Goal: Information Seeking & Learning: Learn about a topic

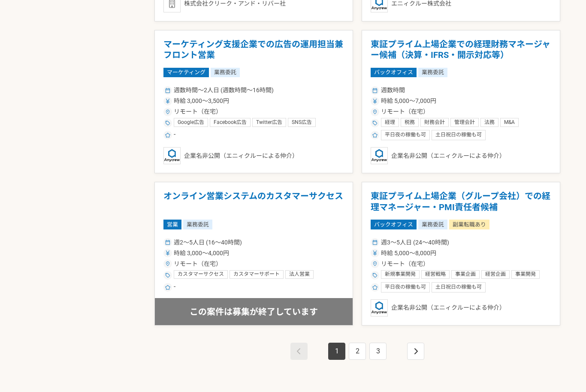
scroll to position [1413, 0]
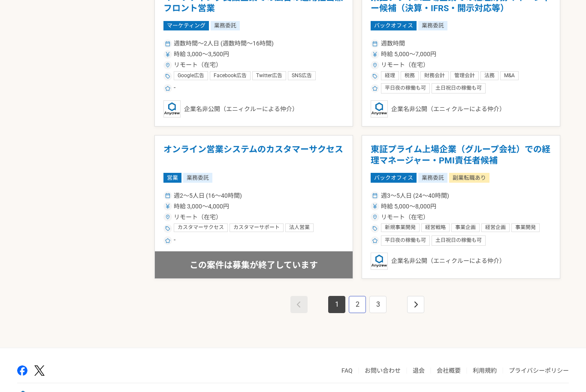
click at [352, 310] on link "2" at bounding box center [357, 304] width 17 height 17
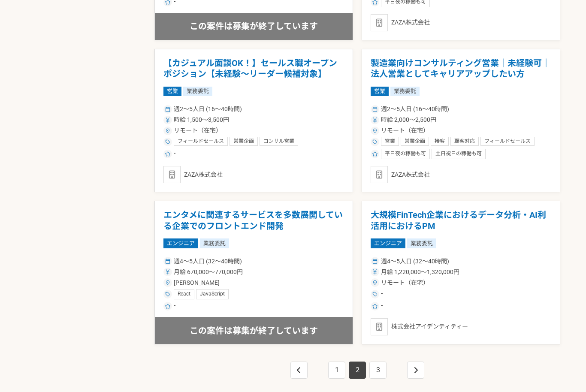
scroll to position [1393, 0]
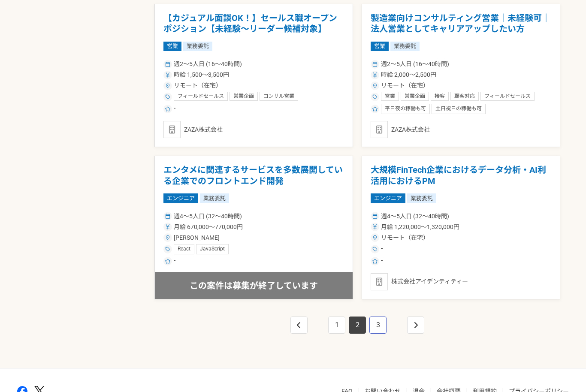
click at [381, 326] on link "3" at bounding box center [377, 324] width 17 height 17
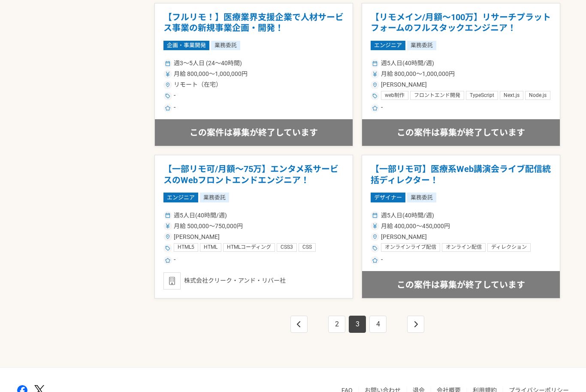
scroll to position [1413, 0]
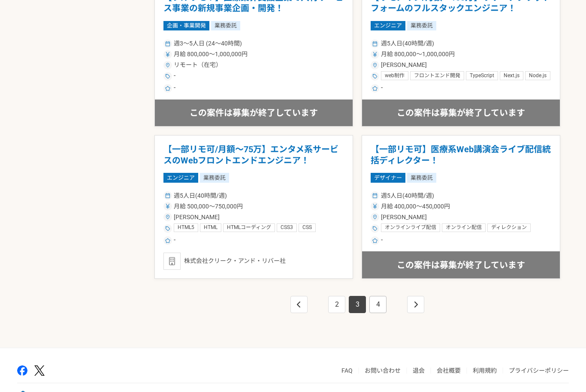
click at [377, 301] on link "4" at bounding box center [377, 304] width 17 height 17
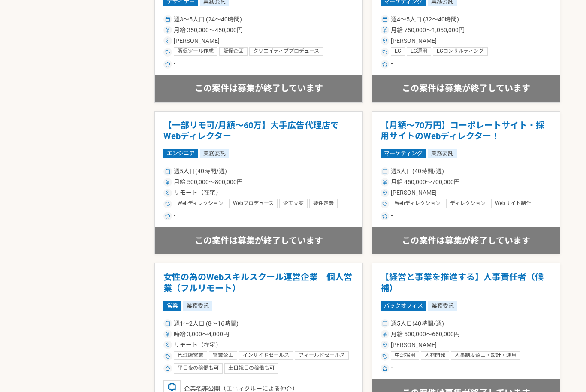
scroll to position [1413, 0]
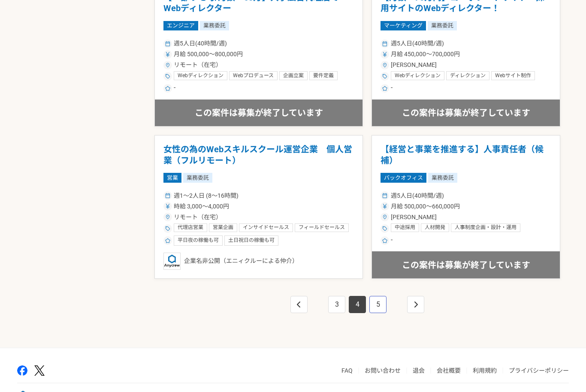
click at [380, 306] on link "5" at bounding box center [377, 304] width 17 height 17
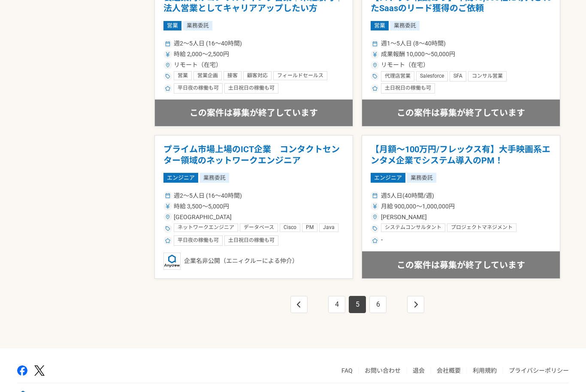
scroll to position [1413, 0]
click at [378, 304] on link "6" at bounding box center [377, 304] width 17 height 17
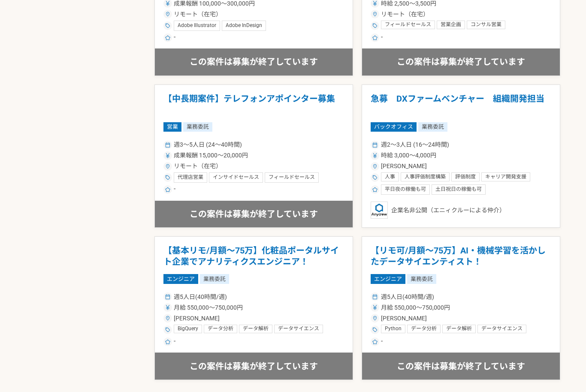
scroll to position [1413, 0]
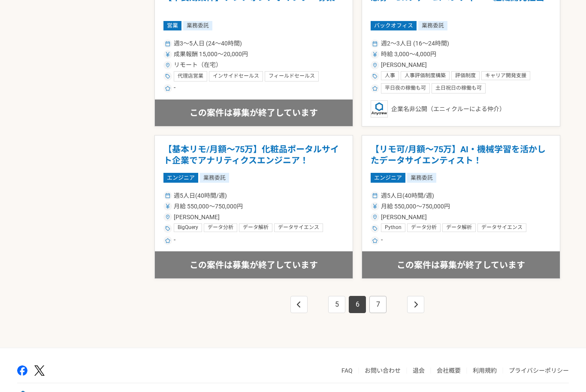
click at [378, 304] on link "7" at bounding box center [377, 304] width 17 height 17
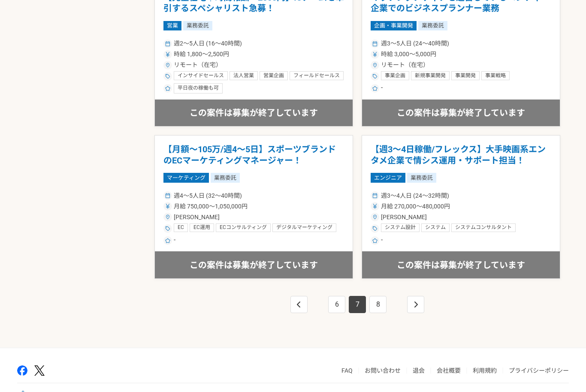
scroll to position [1413, 0]
click at [381, 304] on link "8" at bounding box center [377, 304] width 17 height 17
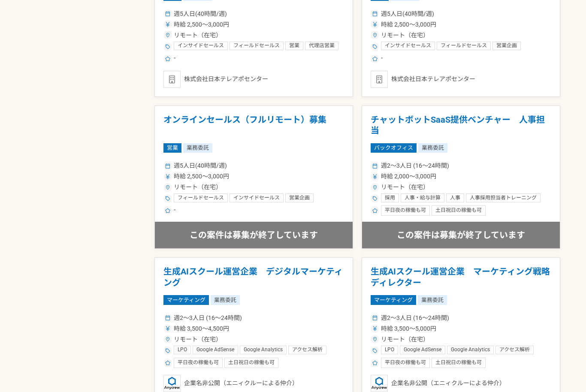
scroll to position [1374, 0]
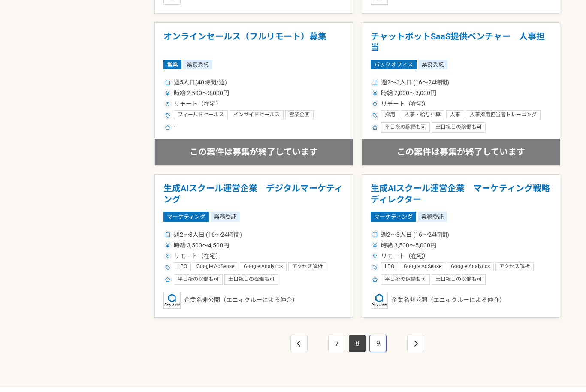
click at [376, 344] on link "9" at bounding box center [377, 343] width 17 height 17
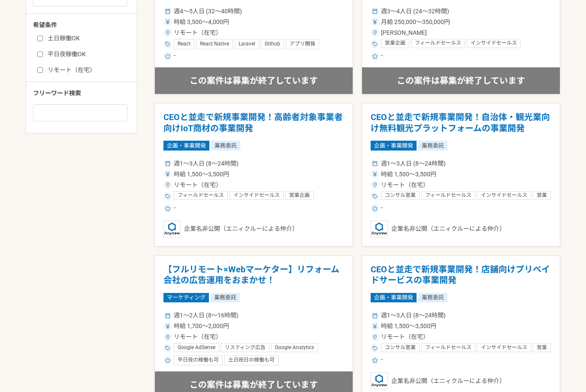
scroll to position [381, 0]
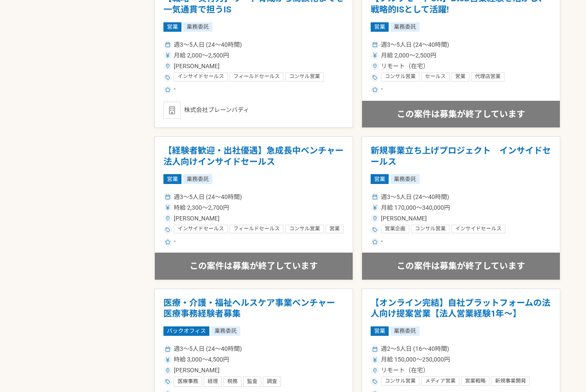
scroll to position [1334, 0]
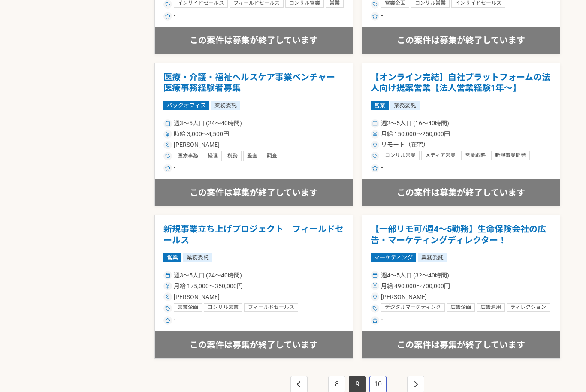
click at [384, 390] on link "10" at bounding box center [377, 384] width 17 height 17
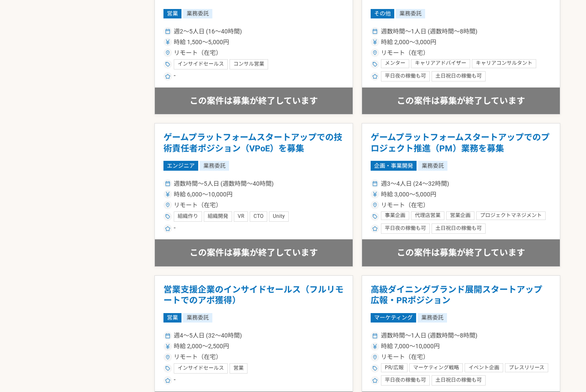
scroll to position [1327, 0]
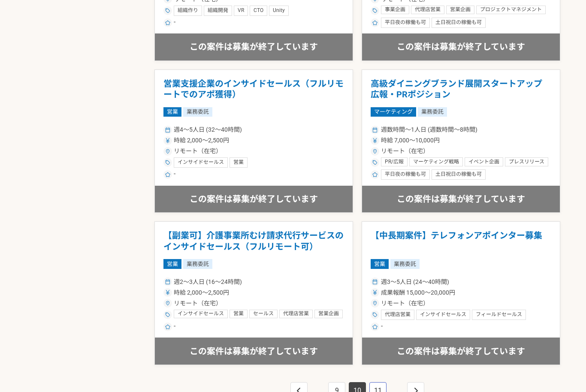
click at [386, 392] on link "11" at bounding box center [377, 390] width 17 height 17
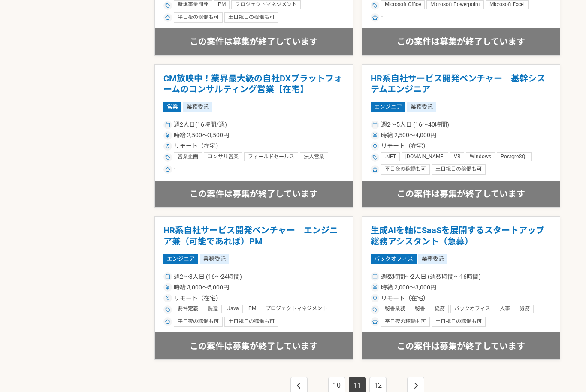
scroll to position [1413, 0]
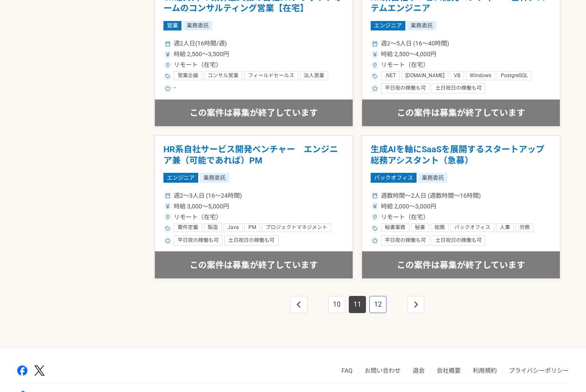
click at [379, 304] on link "12" at bounding box center [377, 304] width 17 height 17
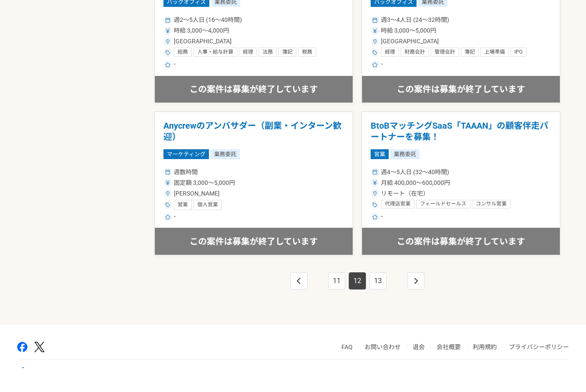
scroll to position [1413, 0]
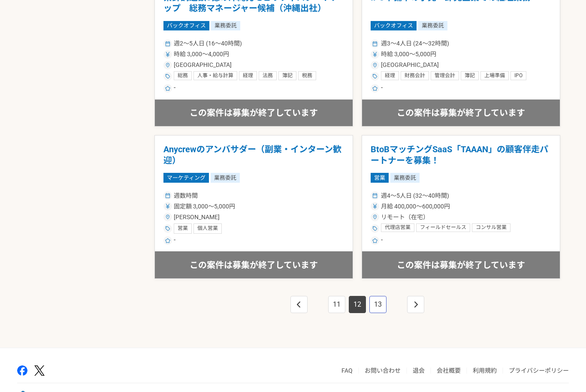
click at [372, 306] on link "13" at bounding box center [377, 304] width 17 height 17
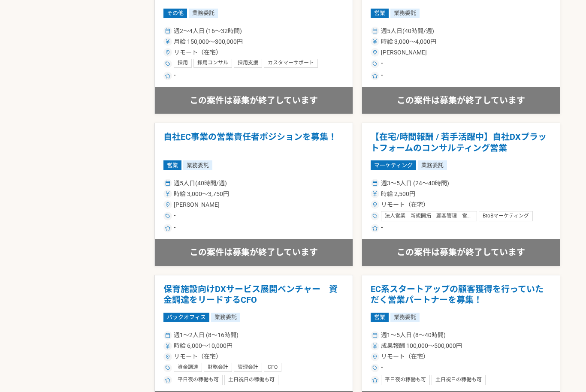
scroll to position [1318, 0]
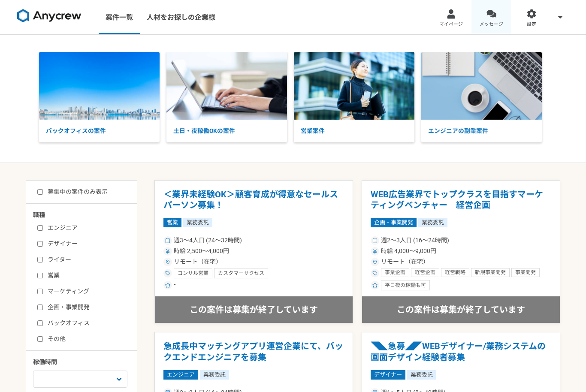
click at [491, 15] on div at bounding box center [491, 14] width 10 height 10
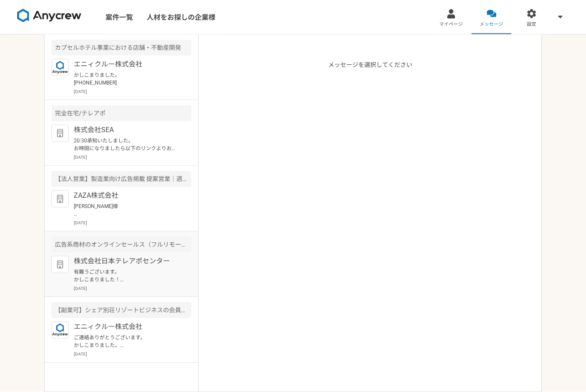
click at [84, 272] on p "有難うございます。 かしこまりました！ はい。昨日交換させていただきました。" at bounding box center [127, 275] width 106 height 15
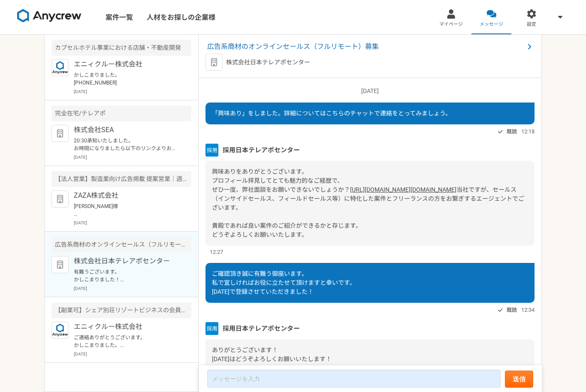
click at [350, 193] on link "https://timerex.net/s/teleapo-center.co.jp/6e8d02a7" at bounding box center [403, 189] width 106 height 7
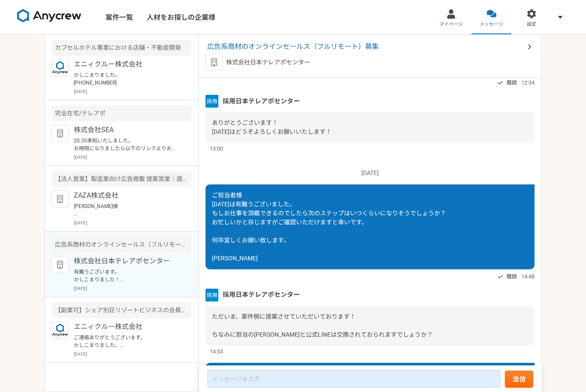
scroll to position [263, 0]
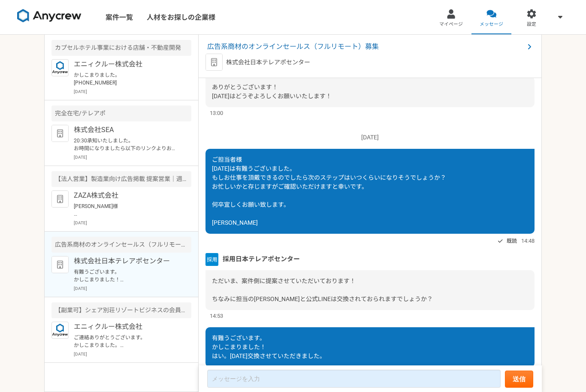
click at [535, 300] on div "2025/07/07（月） 「興味あり」をしました。詳細についてはこちらのチャットで連絡をとってみましょう。 既読 12:18 採用日本テレアポセンター 興味…" at bounding box center [370, 222] width 343 height 288
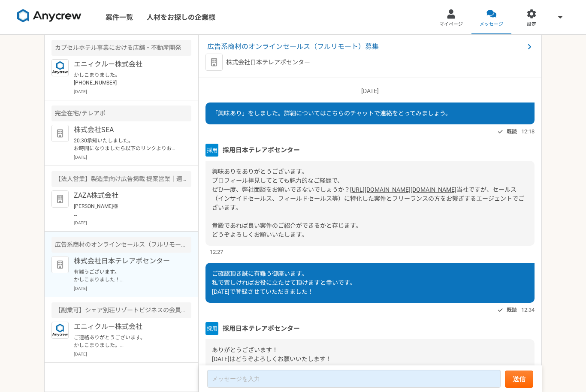
scroll to position [291, 0]
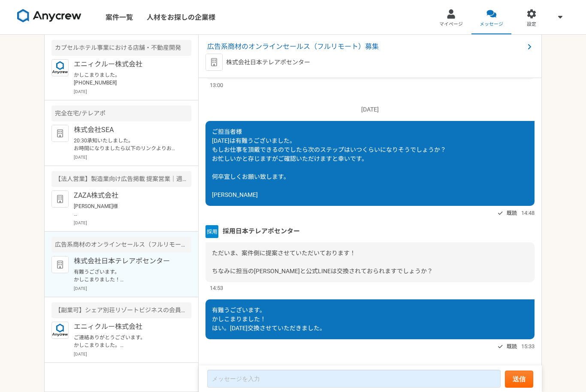
click at [377, 1] on nav "案件一覧 人材をお探しの企業様 マイページ メッセージ 設定" at bounding box center [293, 17] width 586 height 34
